Goal: Information Seeking & Learning: Learn about a topic

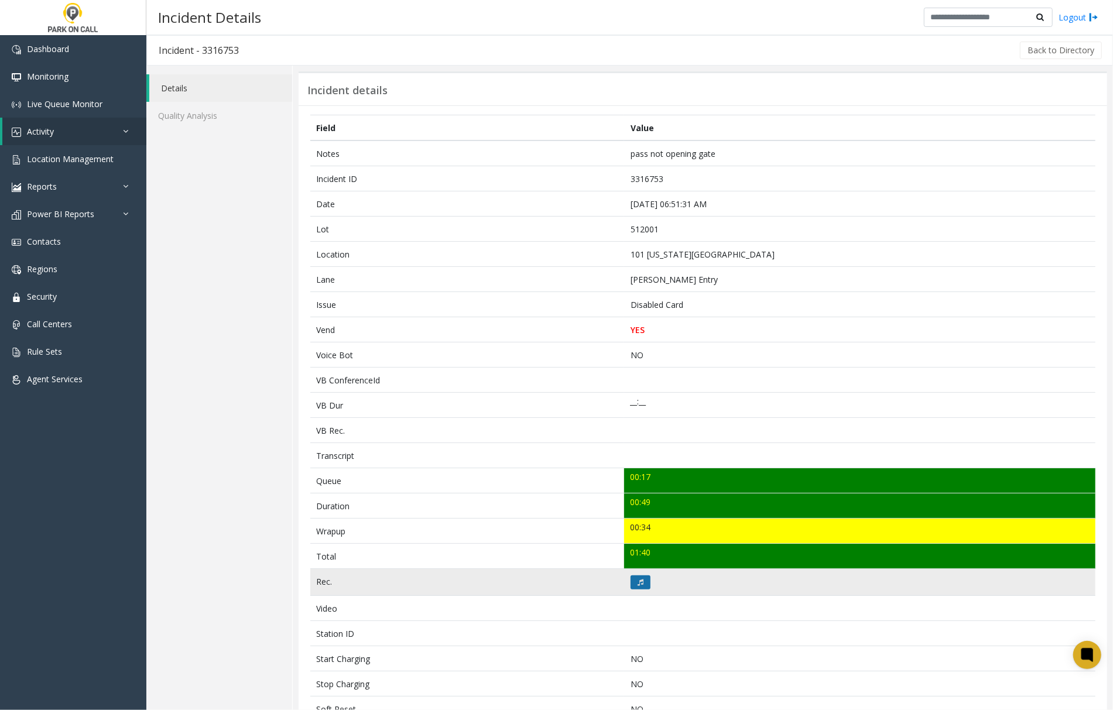
click at [638, 584] on icon at bounding box center [641, 582] width 6 height 7
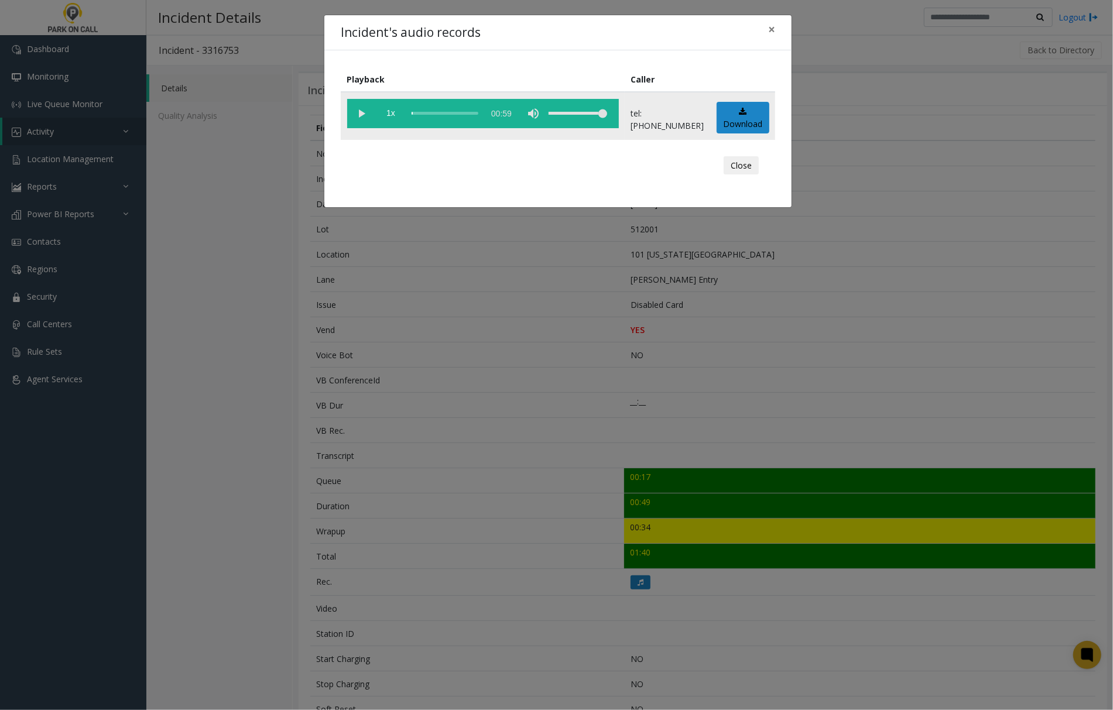
click at [357, 111] on vg-play-pause at bounding box center [361, 113] width 29 height 29
click at [773, 29] on span "×" at bounding box center [771, 29] width 7 height 16
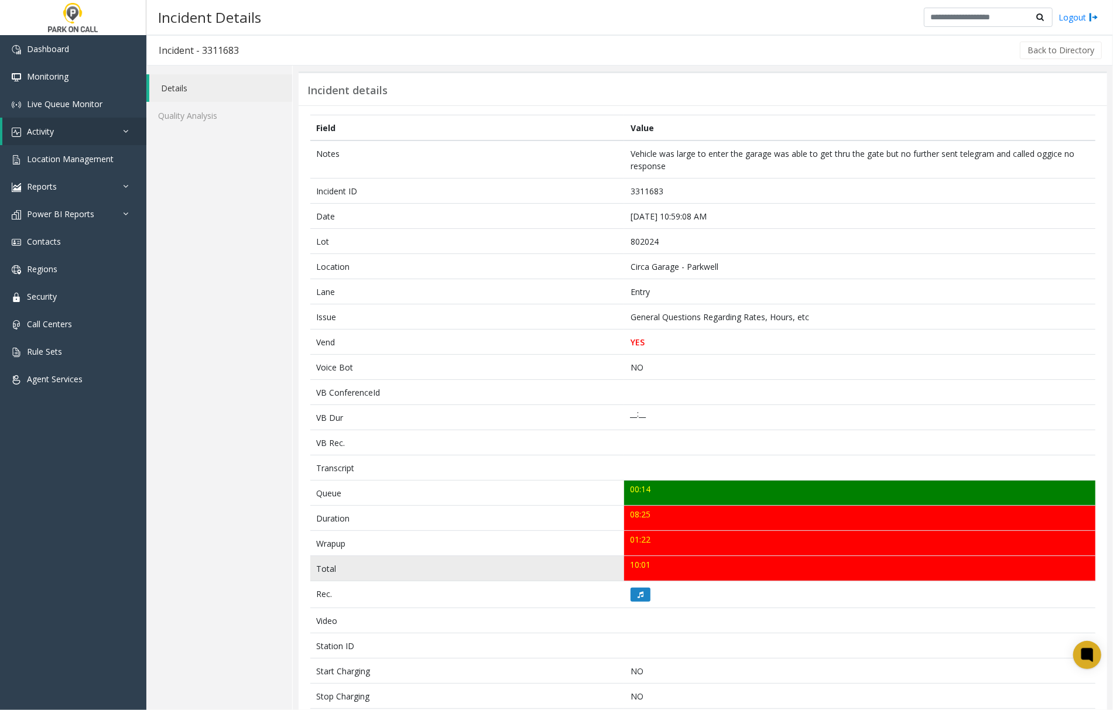
scroll to position [78, 0]
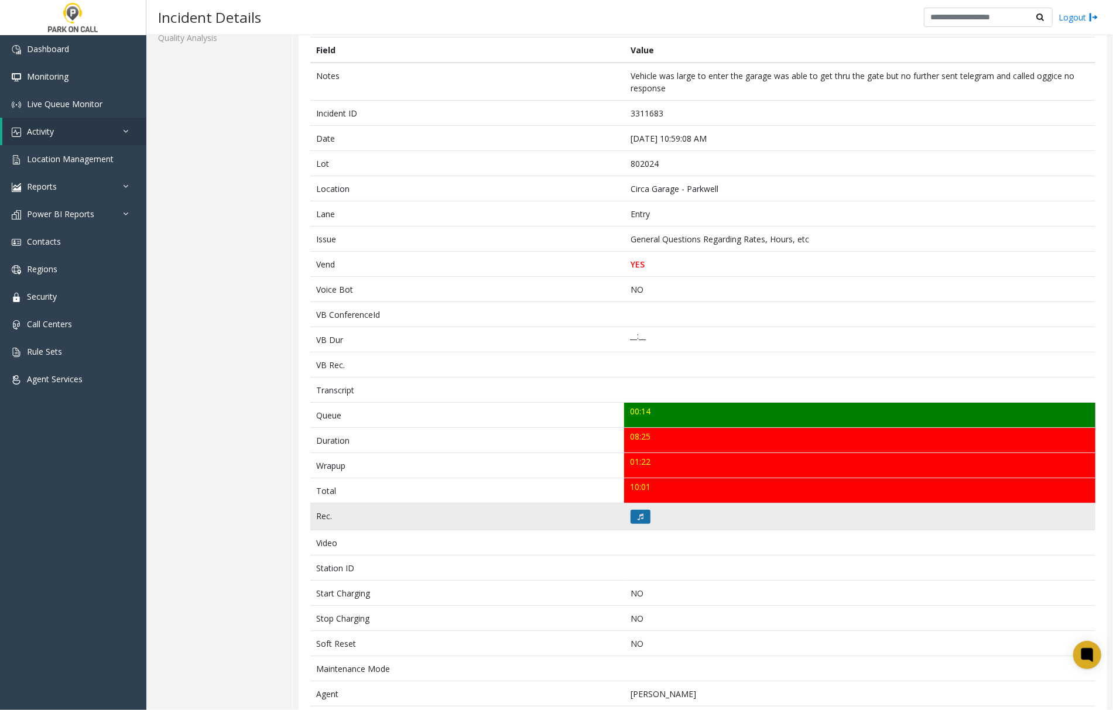
click at [638, 521] on icon at bounding box center [641, 517] width 6 height 7
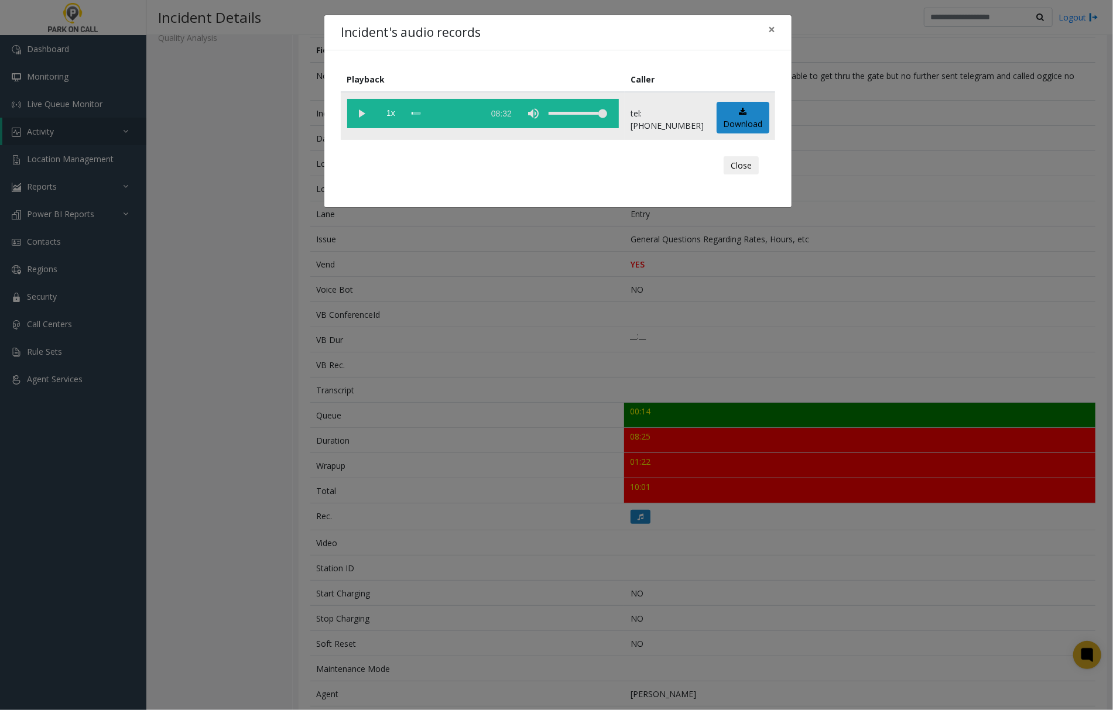
click at [361, 115] on vg-play-pause at bounding box center [361, 113] width 29 height 29
click at [357, 115] on vg-play-pause at bounding box center [361, 113] width 29 height 29
click at [360, 113] on vg-play-pause at bounding box center [361, 113] width 29 height 29
click at [549, 35] on div "Incident's audio records ×" at bounding box center [557, 33] width 467 height 36
click at [772, 26] on span "×" at bounding box center [771, 29] width 7 height 16
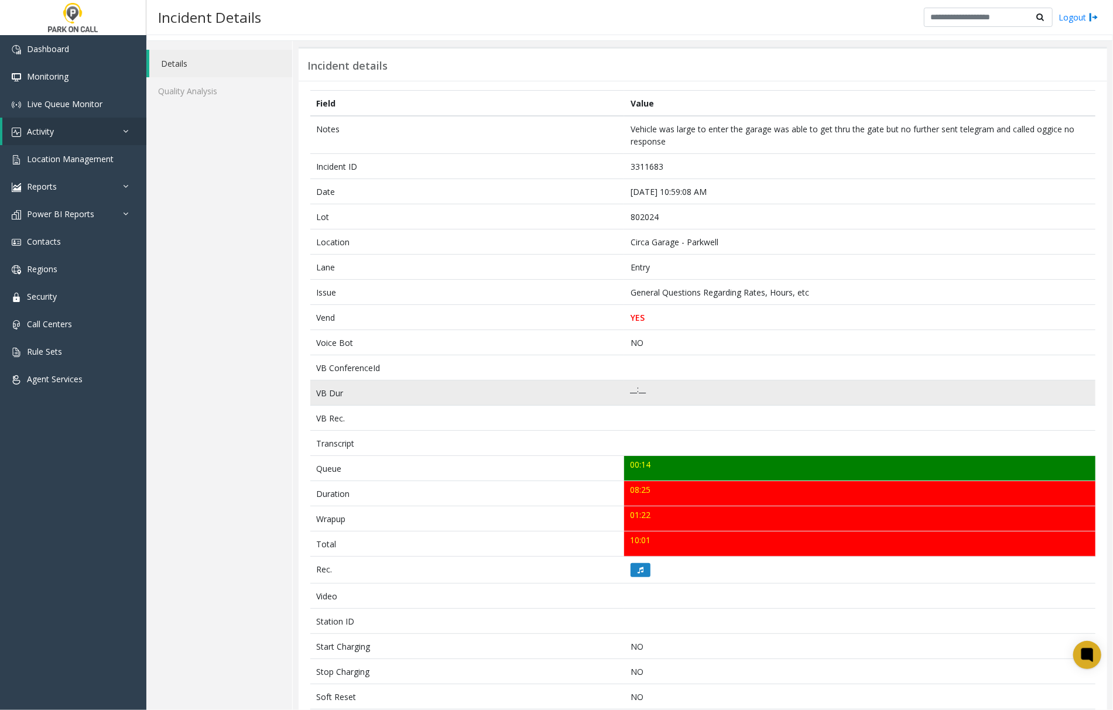
scroll to position [0, 0]
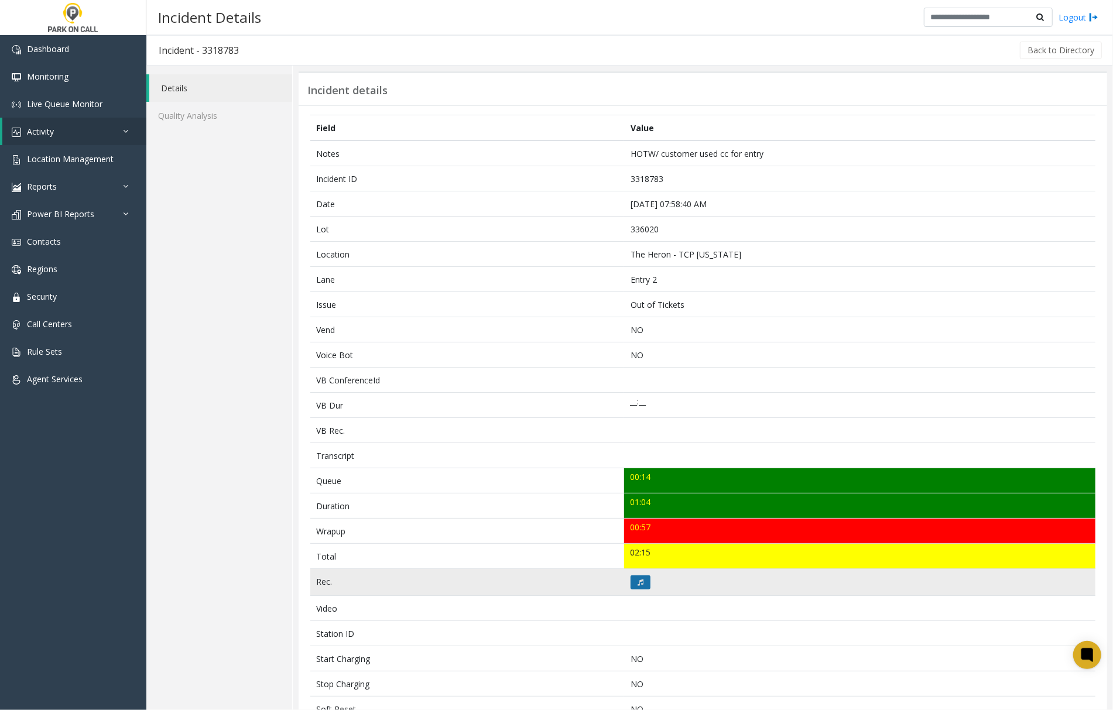
click at [638, 586] on icon at bounding box center [641, 582] width 6 height 7
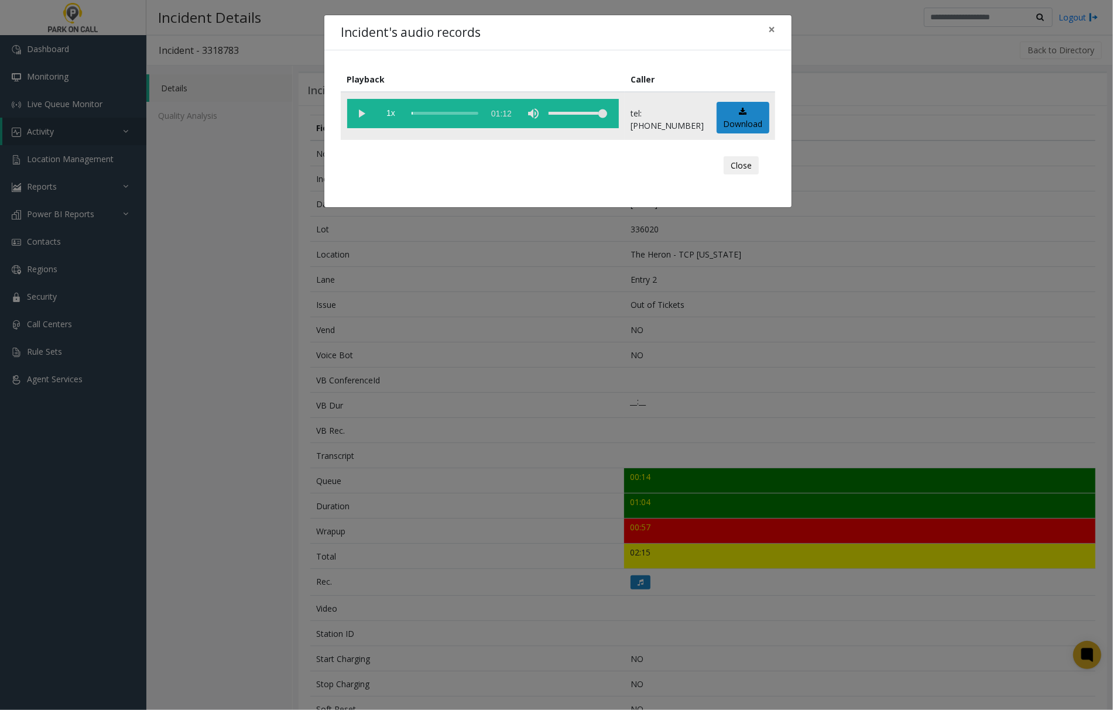
click at [361, 112] on vg-play-pause at bounding box center [361, 113] width 29 height 29
click at [772, 28] on span "×" at bounding box center [771, 29] width 7 height 16
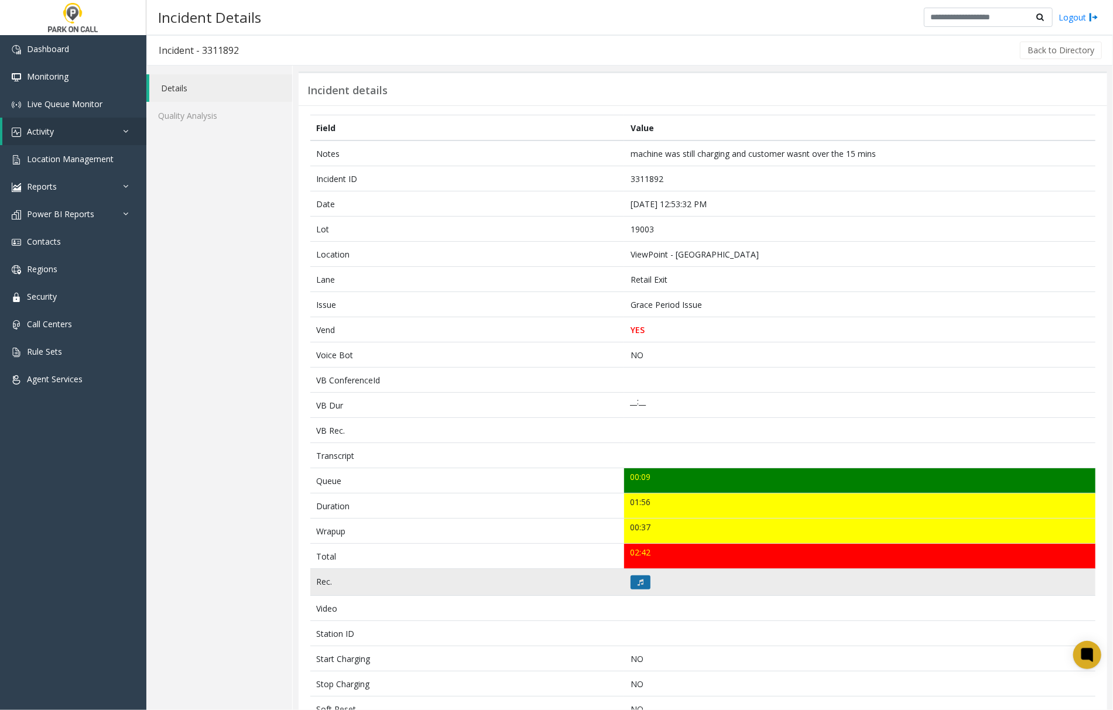
click at [631, 584] on button at bounding box center [641, 583] width 20 height 14
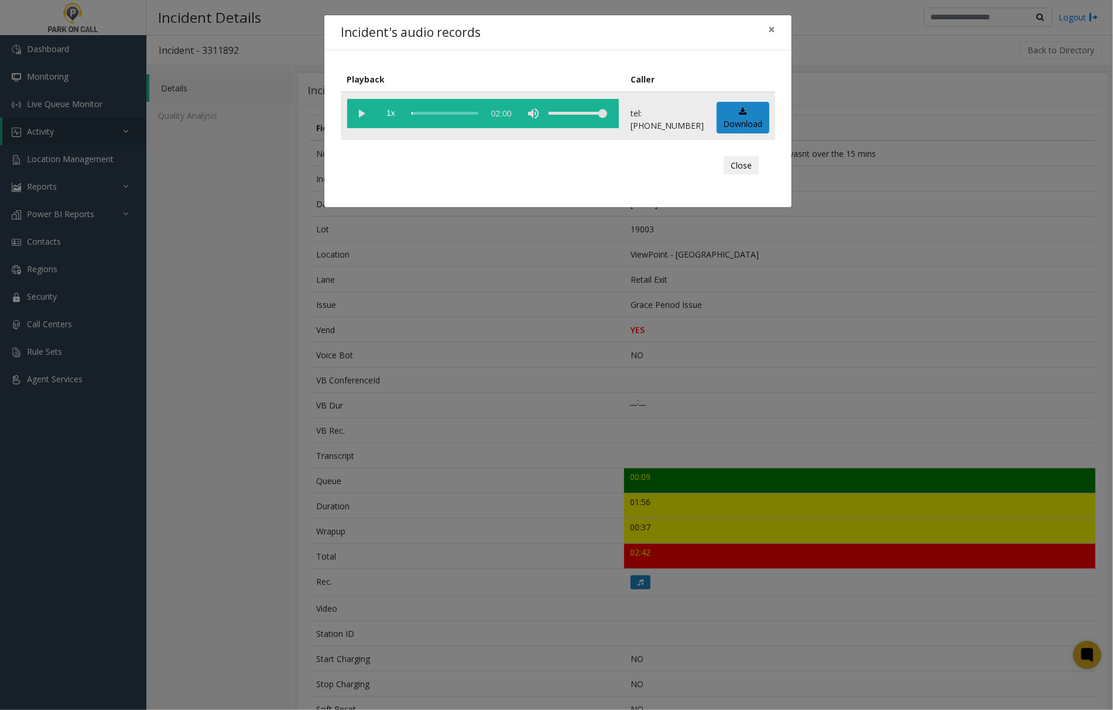
click at [361, 112] on vg-play-pause at bounding box center [361, 113] width 29 height 29
click at [361, 110] on vg-play-pause at bounding box center [361, 113] width 29 height 29
drag, startPoint x: 361, startPoint y: 111, endPoint x: 439, endPoint y: 98, distance: 79.0
click at [362, 112] on vg-play-pause at bounding box center [361, 113] width 29 height 29
click at [771, 29] on span "×" at bounding box center [771, 29] width 7 height 16
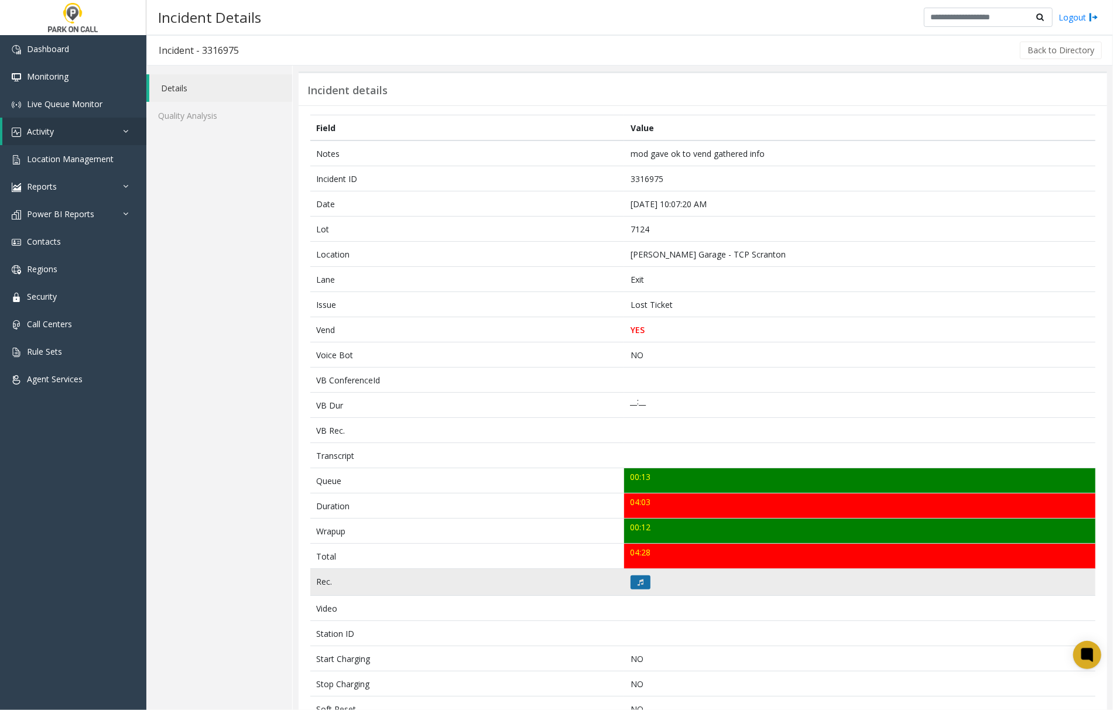
click at [638, 586] on icon at bounding box center [641, 582] width 6 height 7
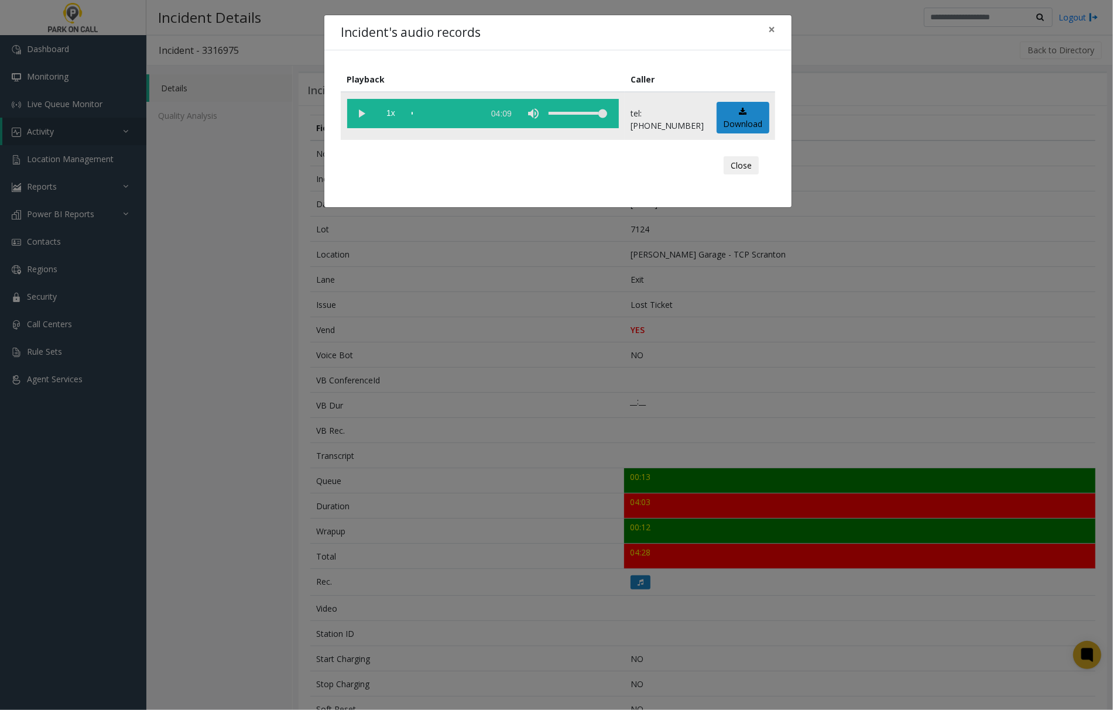
click at [361, 115] on vg-play-pause at bounding box center [361, 113] width 29 height 29
click at [358, 112] on vg-play-pause at bounding box center [361, 113] width 29 height 29
click at [361, 113] on vg-play-pause at bounding box center [361, 113] width 29 height 29
click at [771, 27] on span "×" at bounding box center [771, 29] width 7 height 16
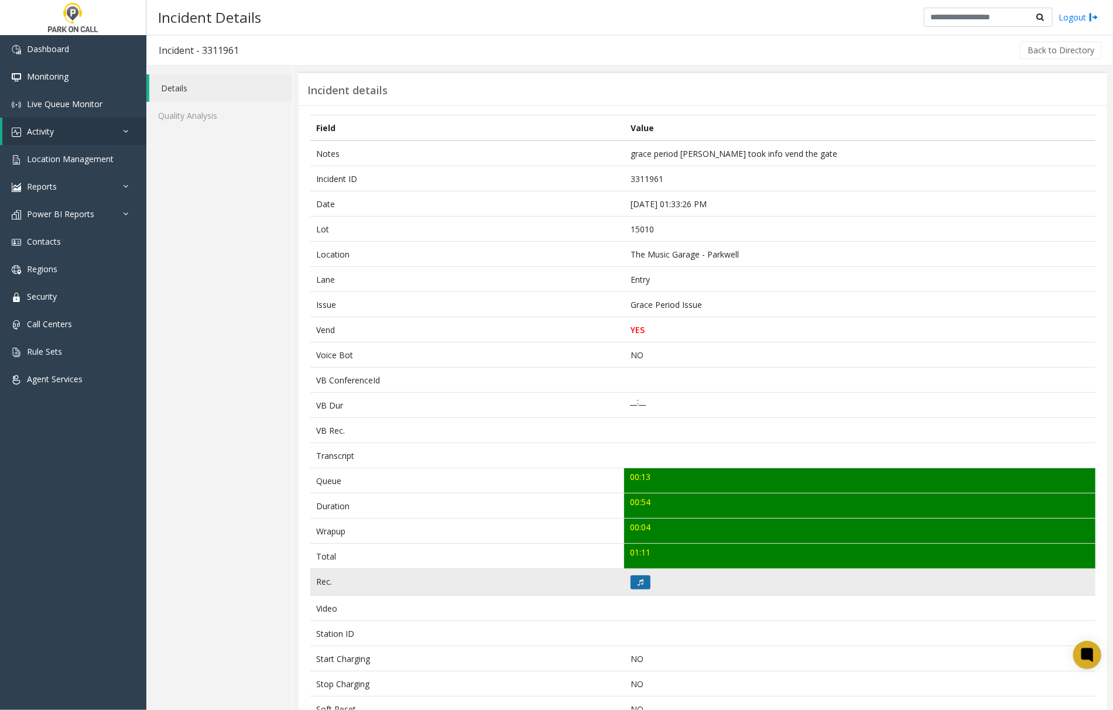
click at [638, 584] on icon at bounding box center [641, 582] width 6 height 7
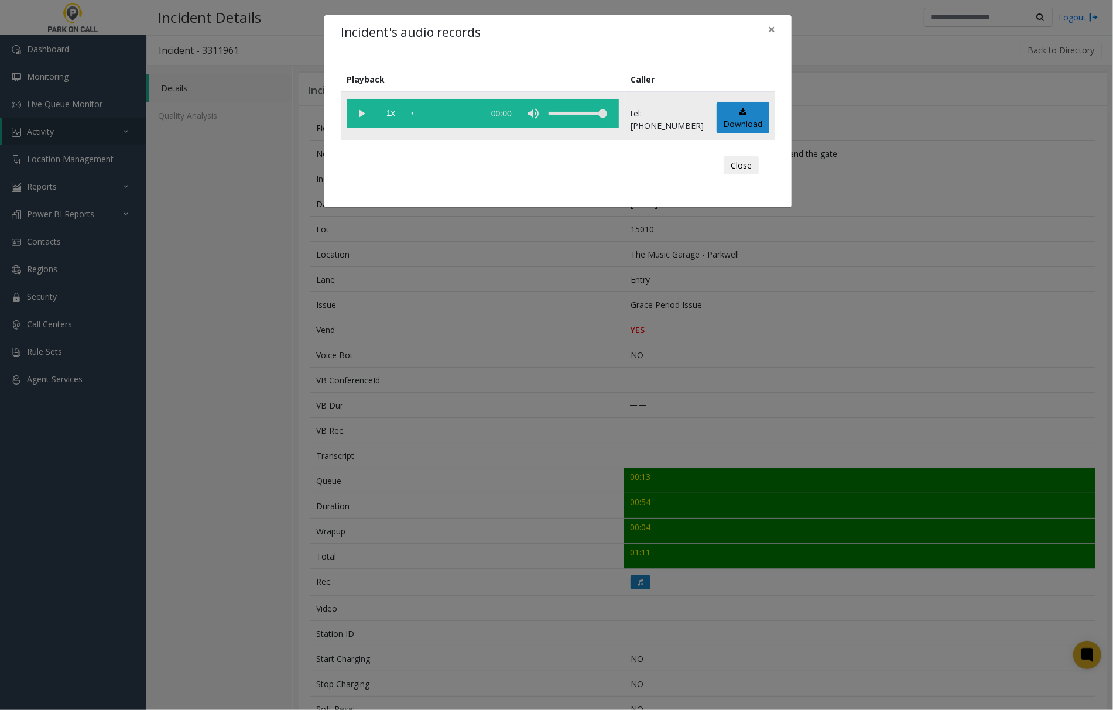
click at [361, 110] on vg-play-pause at bounding box center [361, 113] width 29 height 29
click at [772, 30] on span "×" at bounding box center [771, 29] width 7 height 16
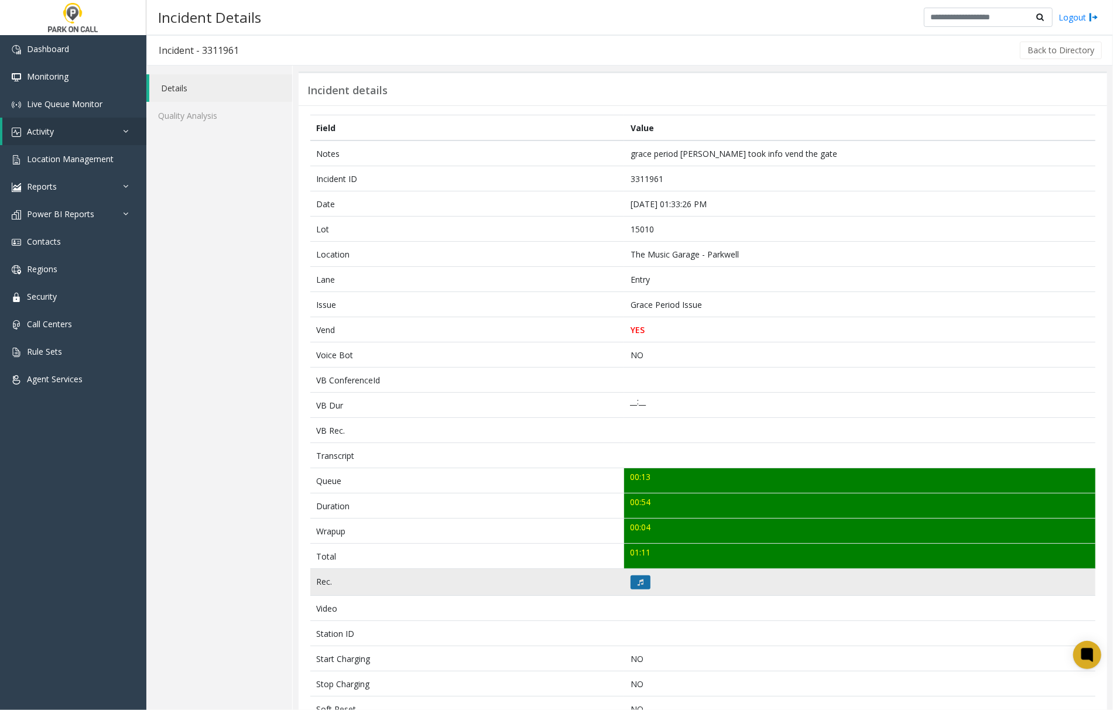
click at [631, 584] on button at bounding box center [641, 583] width 20 height 14
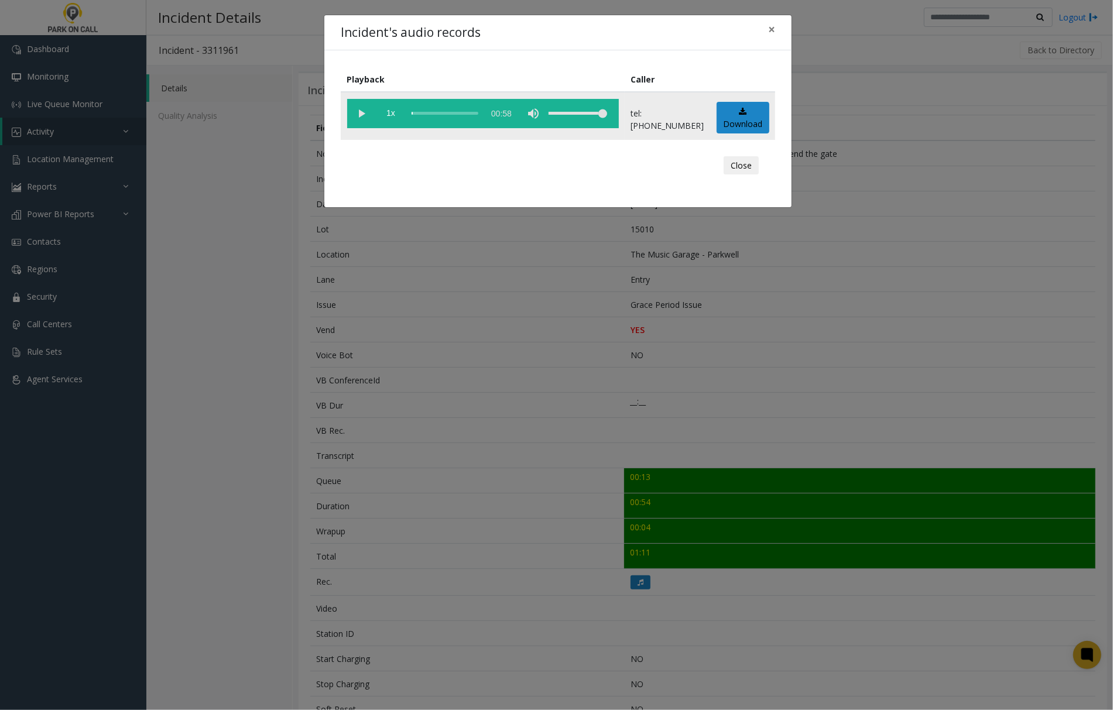
click at [358, 109] on vg-play-pause at bounding box center [361, 113] width 29 height 29
click at [773, 30] on span "×" at bounding box center [771, 29] width 7 height 16
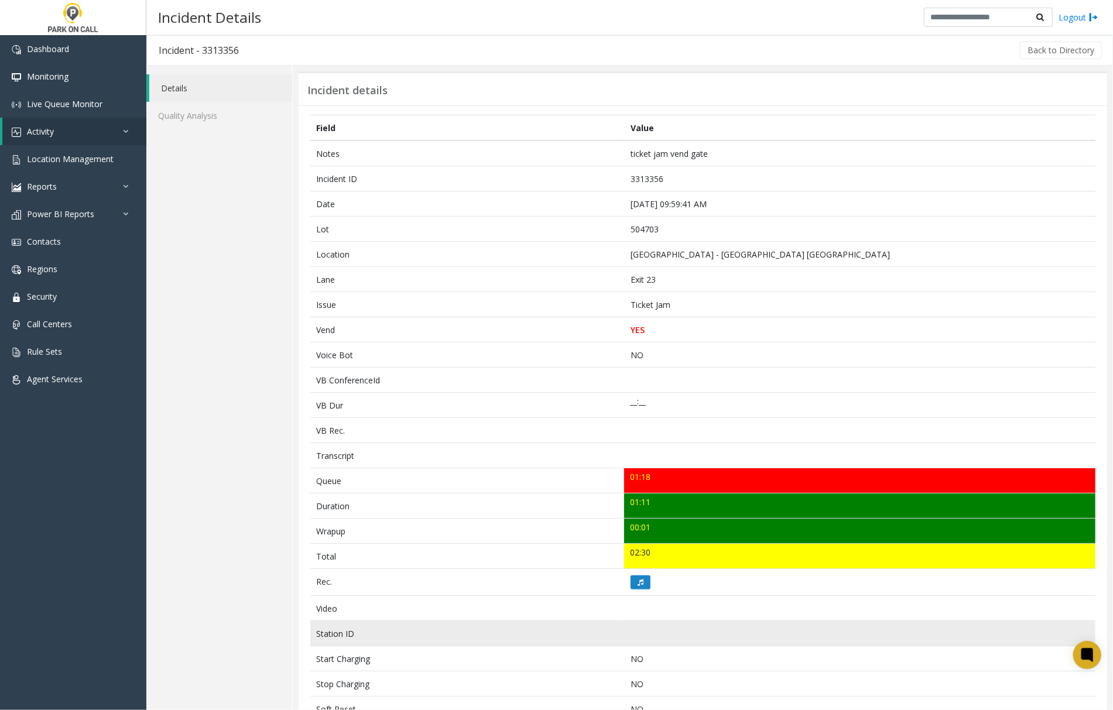
scroll to position [78, 0]
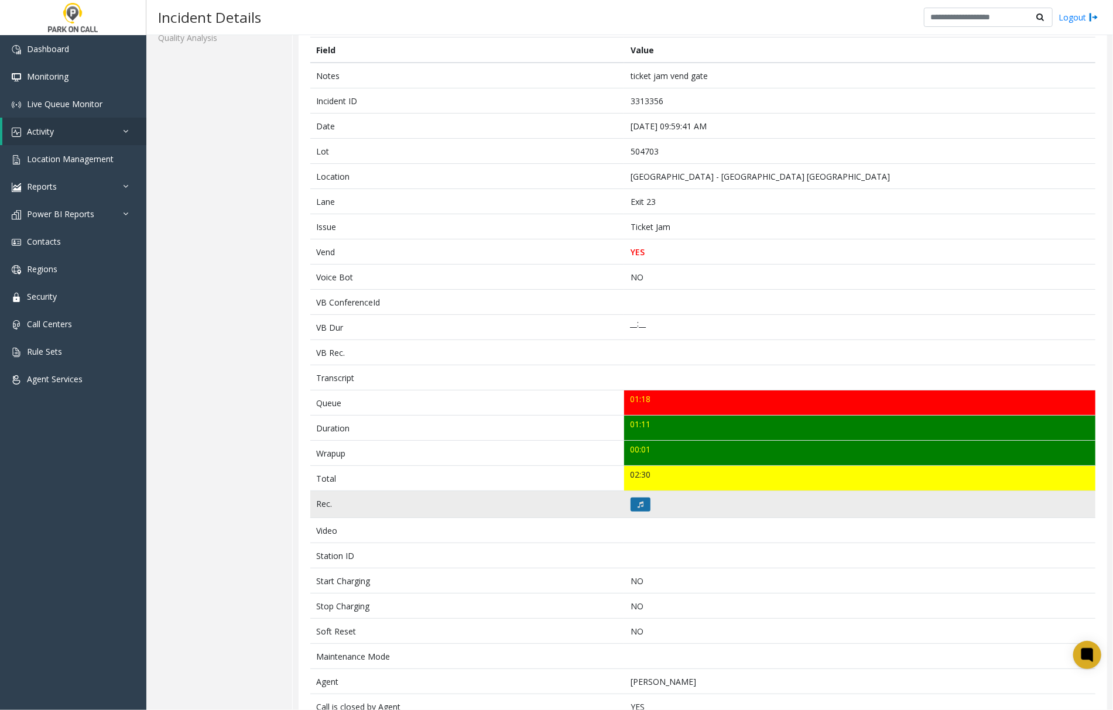
click at [631, 504] on button at bounding box center [641, 505] width 20 height 14
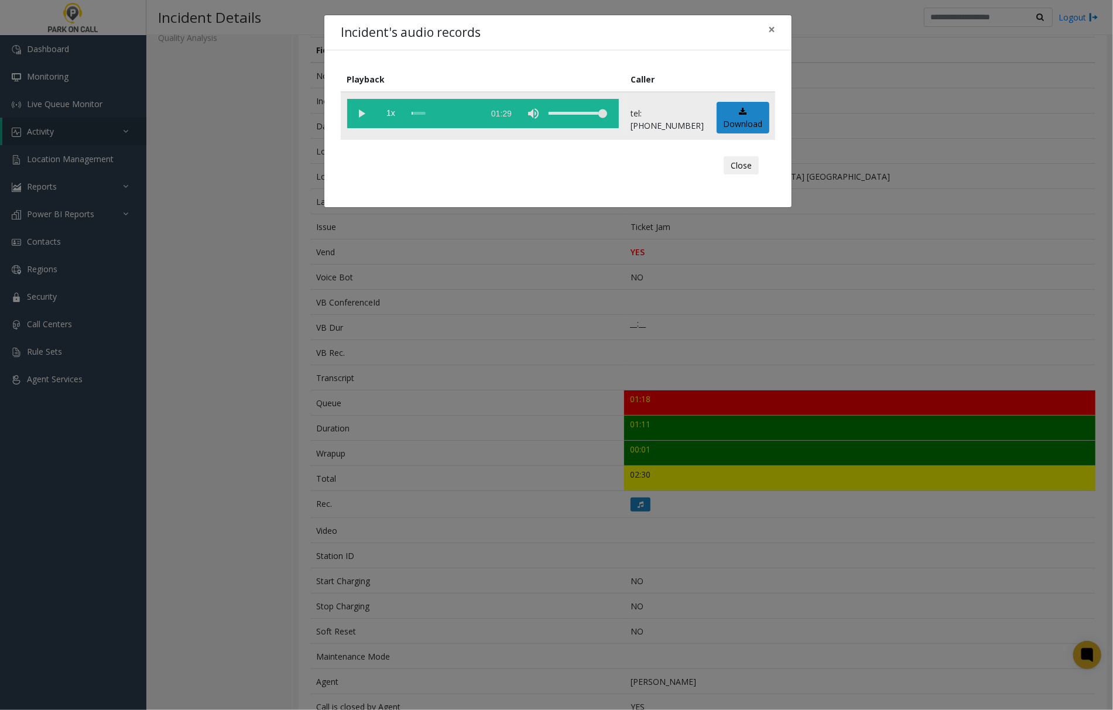
click at [362, 111] on vg-play-pause at bounding box center [361, 113] width 29 height 29
click at [412, 113] on div "scrub bar" at bounding box center [445, 113] width 67 height 29
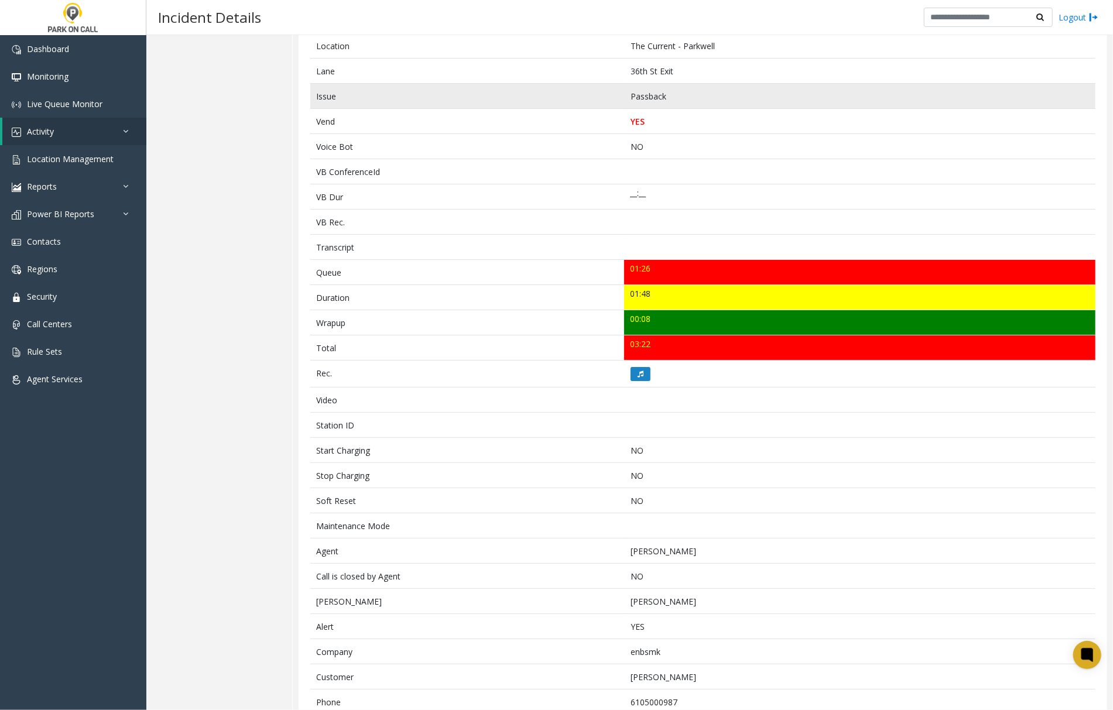
scroll to position [244, 0]
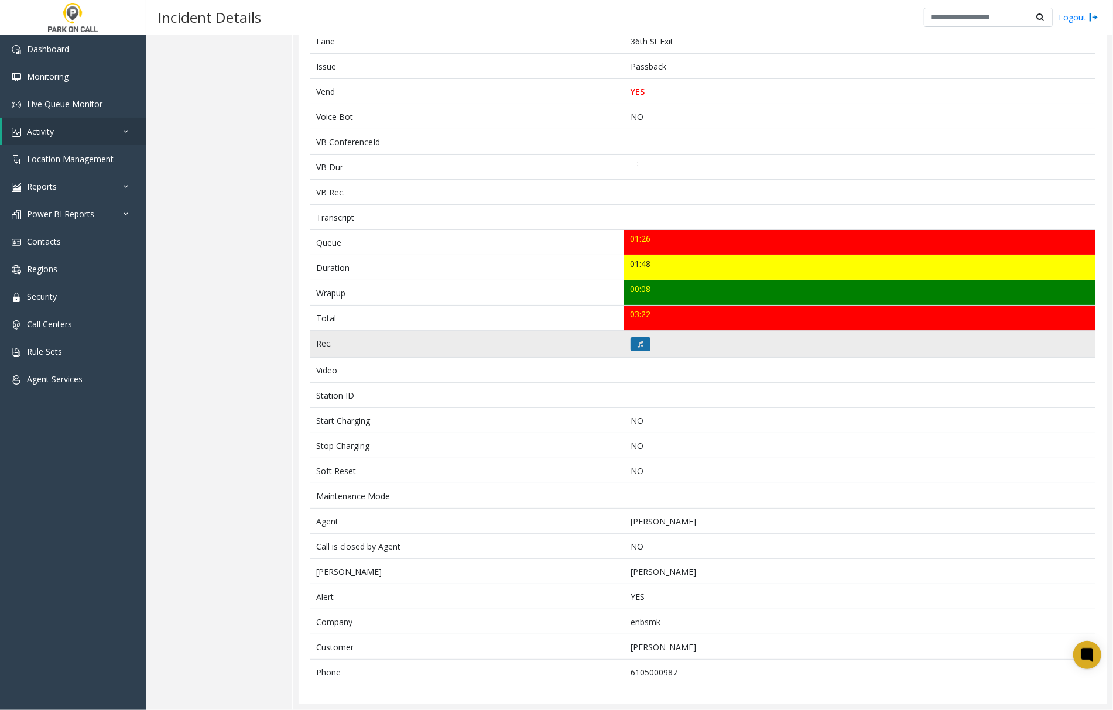
click at [638, 341] on icon at bounding box center [641, 344] width 6 height 7
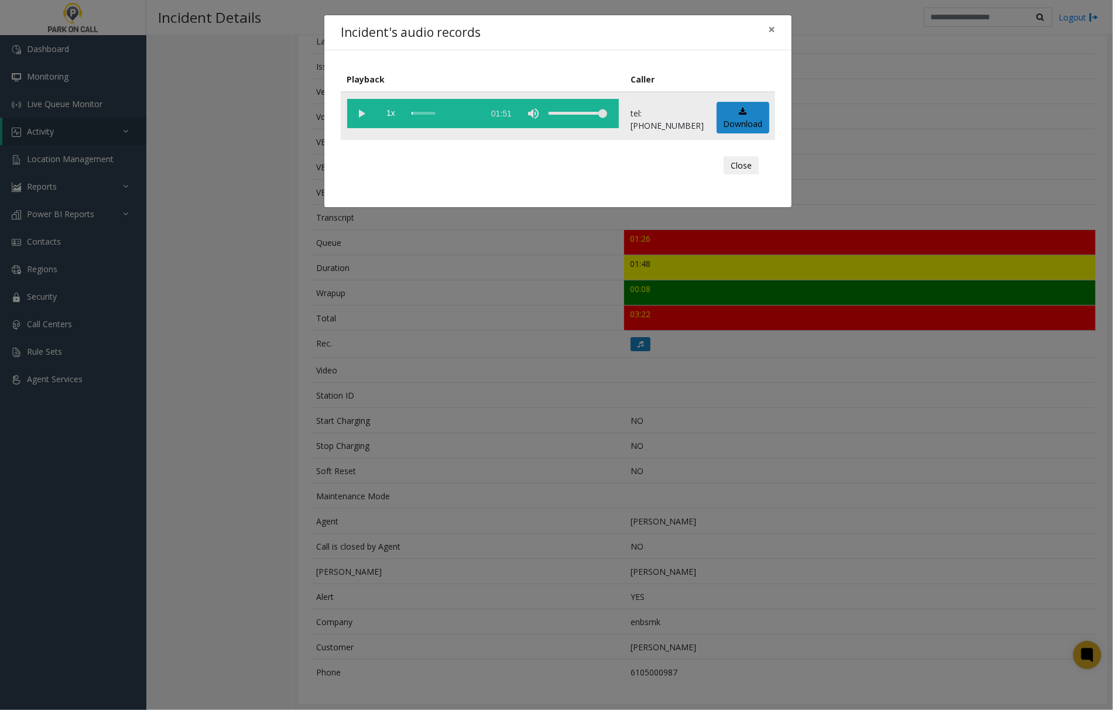
click at [357, 108] on vg-play-pause at bounding box center [361, 113] width 29 height 29
click at [774, 26] on span "×" at bounding box center [771, 29] width 7 height 16
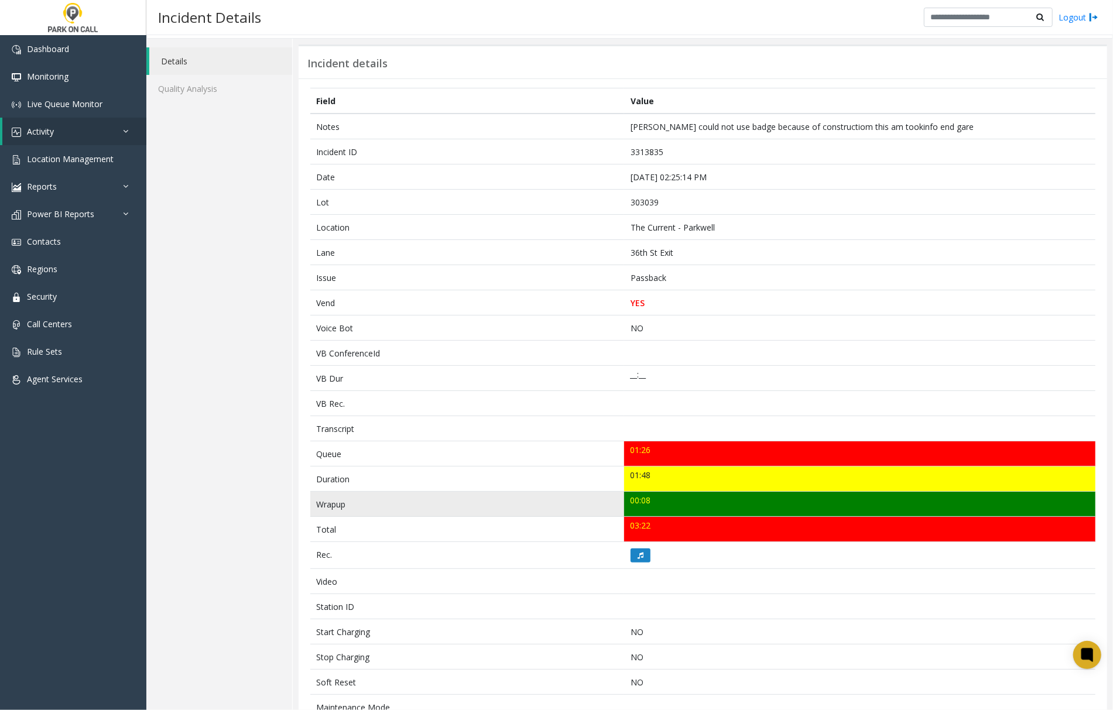
scroll to position [0, 0]
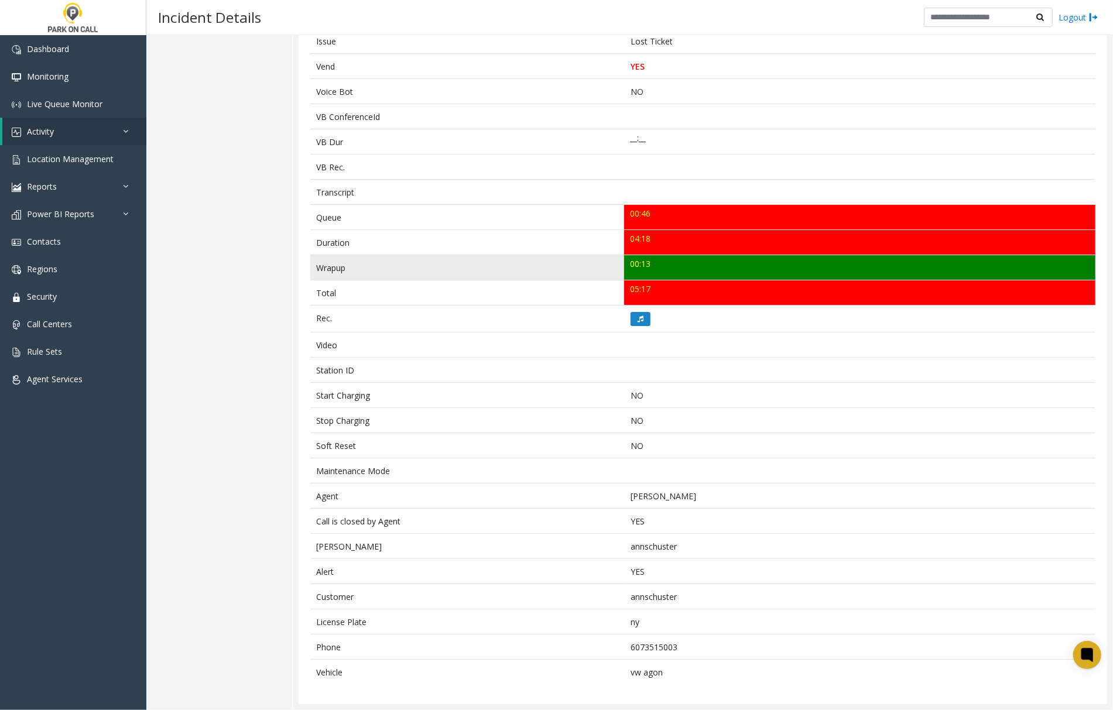
scroll to position [270, 0]
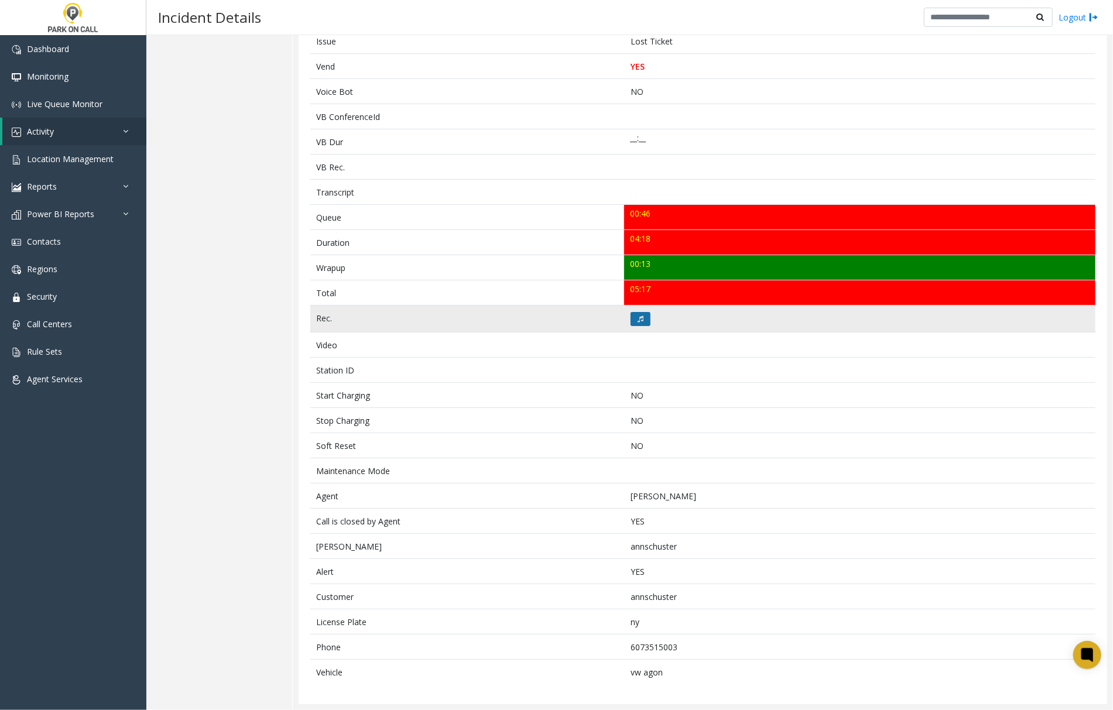
click at [631, 314] on button at bounding box center [641, 319] width 20 height 14
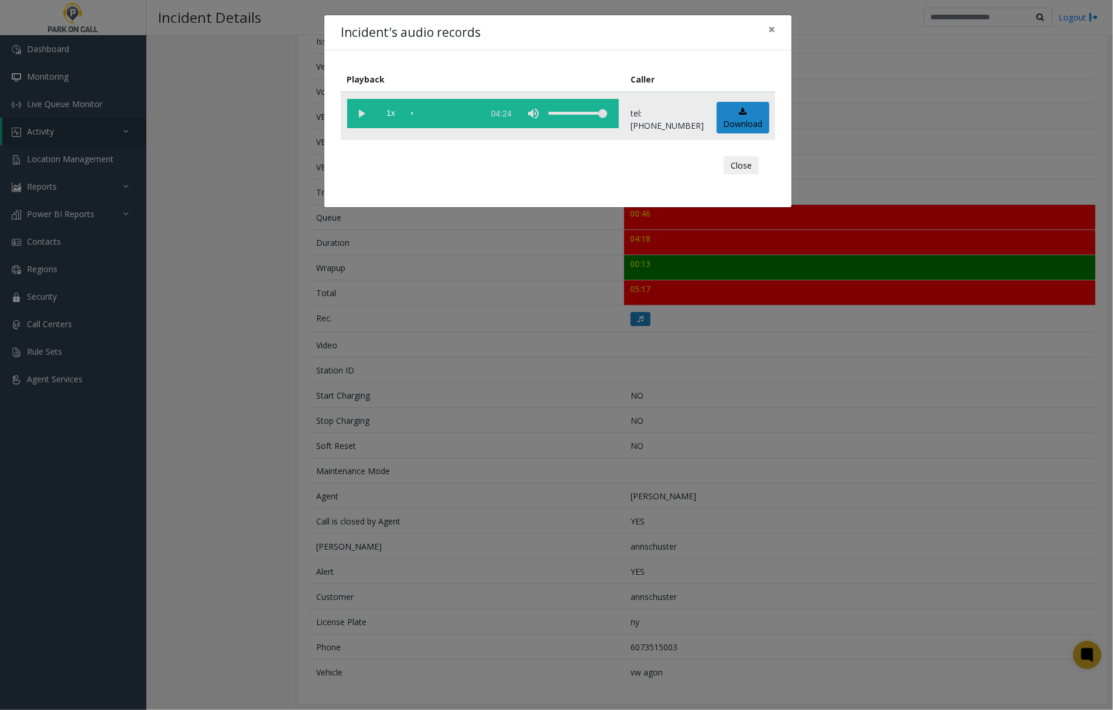
click at [358, 109] on vg-play-pause at bounding box center [361, 113] width 29 height 29
click at [362, 111] on vg-play-pause at bounding box center [361, 113] width 29 height 29
click at [362, 110] on vg-play-pause at bounding box center [361, 113] width 29 height 29
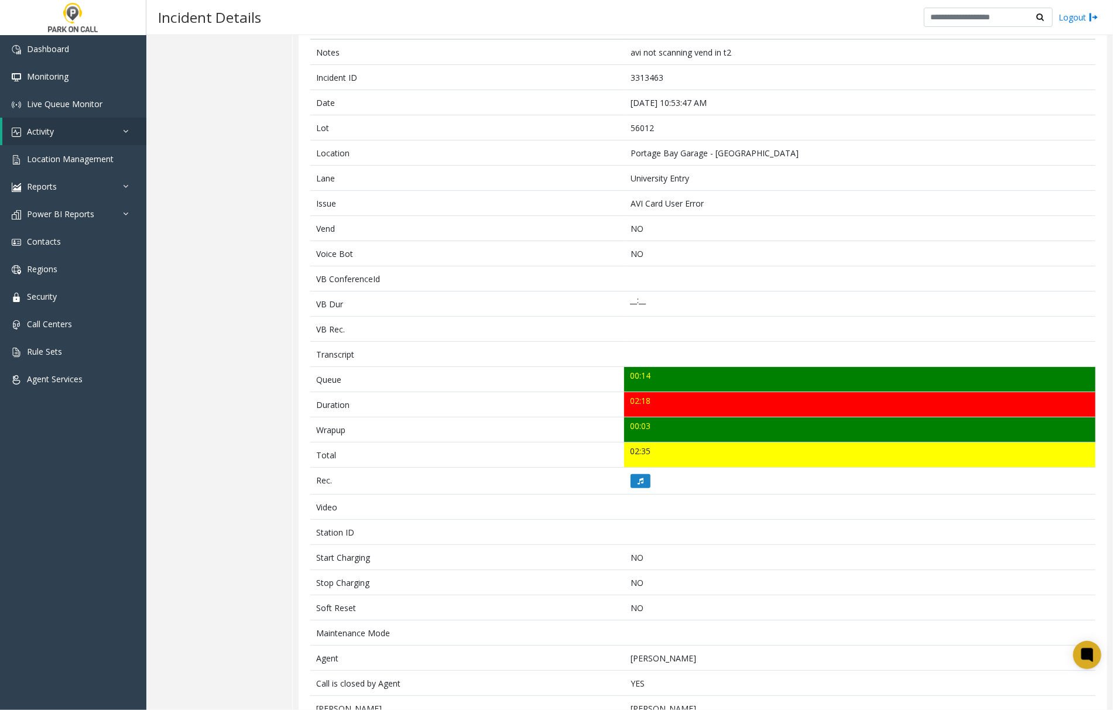
scroll to position [78, 0]
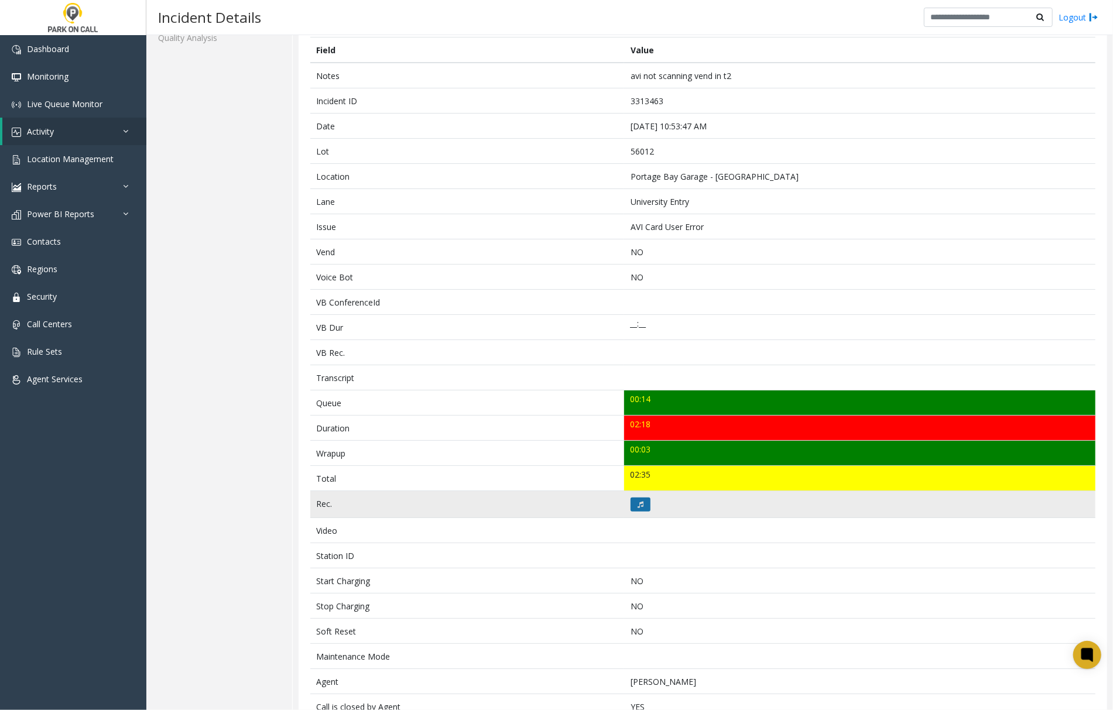
click at [638, 505] on icon at bounding box center [641, 504] width 6 height 7
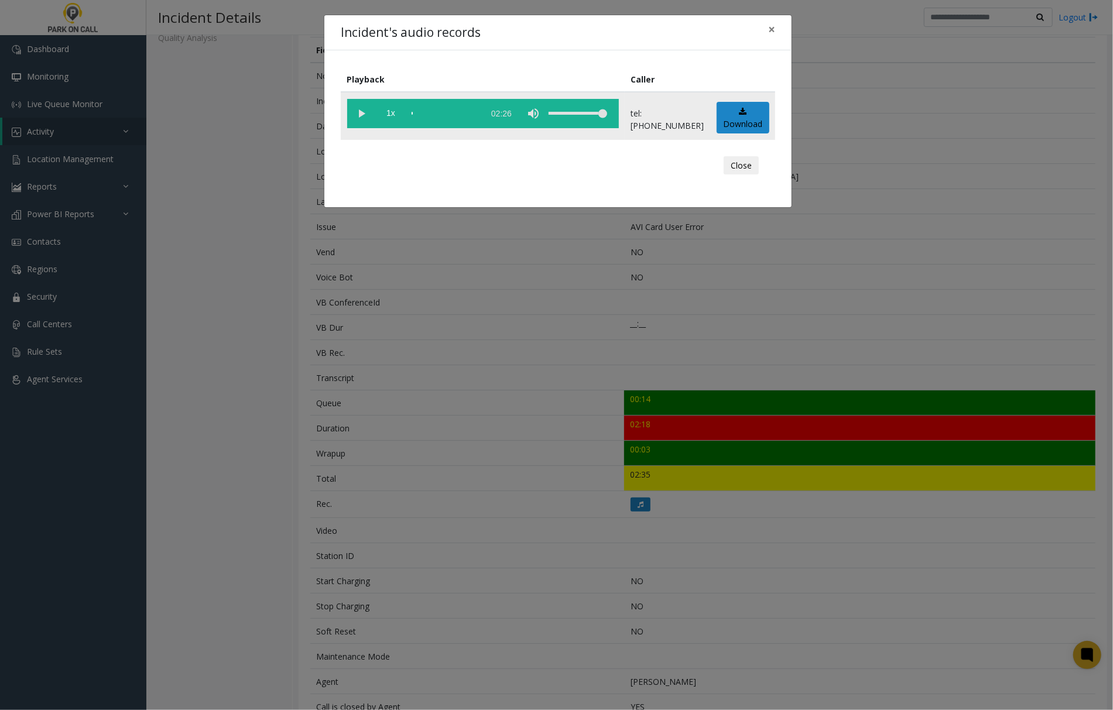
click at [360, 110] on vg-play-pause at bounding box center [361, 113] width 29 height 29
drag, startPoint x: 769, startPoint y: 27, endPoint x: 784, endPoint y: 61, distance: 37.5
click at [769, 27] on span "×" at bounding box center [771, 29] width 7 height 16
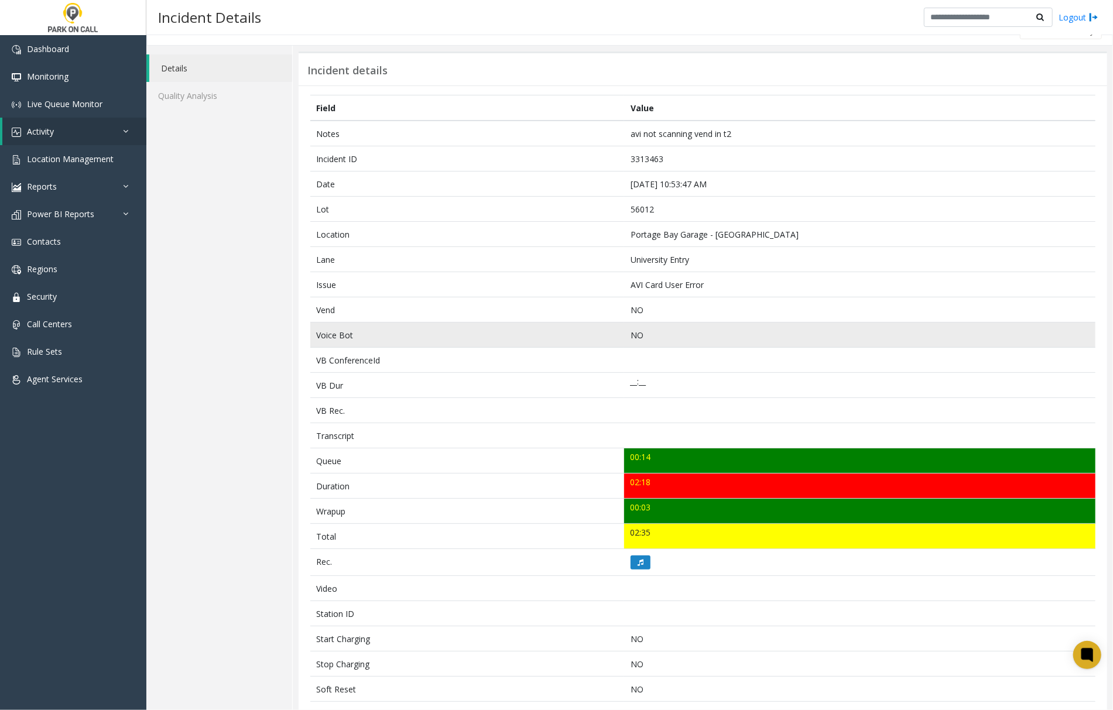
scroll to position [0, 0]
